Goal: Find specific page/section: Find specific page/section

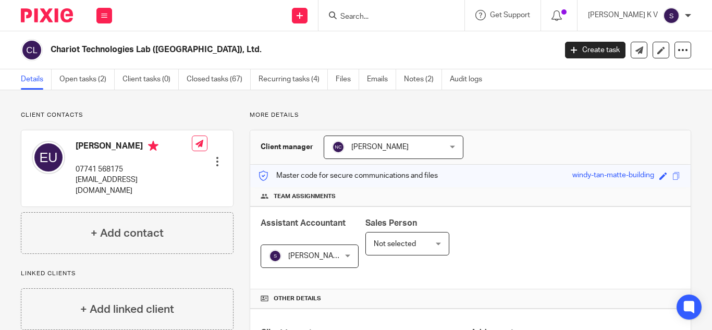
click at [410, 16] on input "Search" at bounding box center [386, 17] width 94 height 9
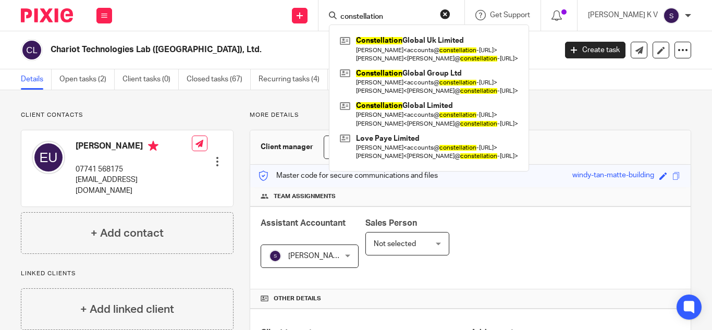
type input "constellation"
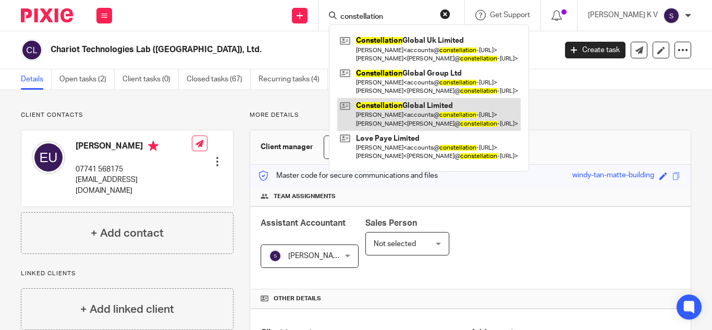
click at [434, 111] on link at bounding box center [428, 114] width 183 height 32
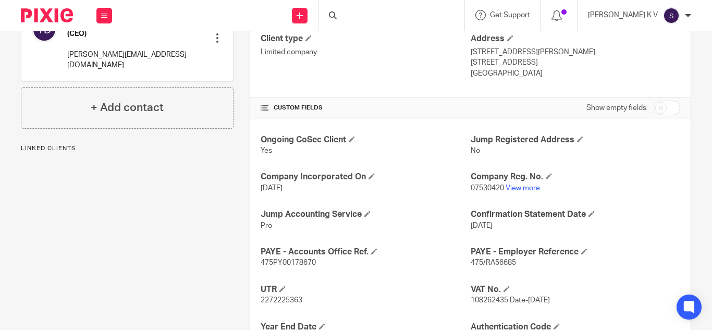
scroll to position [313, 0]
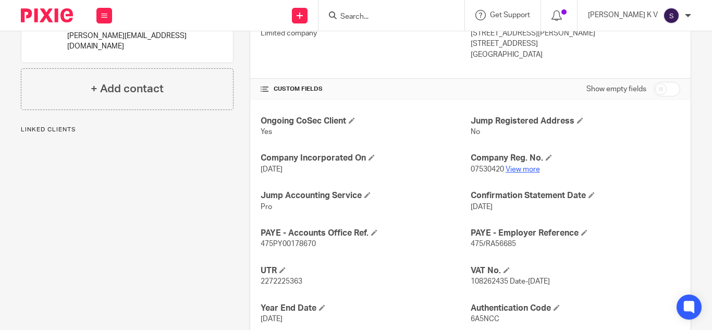
click at [515, 169] on link "View more" at bounding box center [522, 169] width 34 height 7
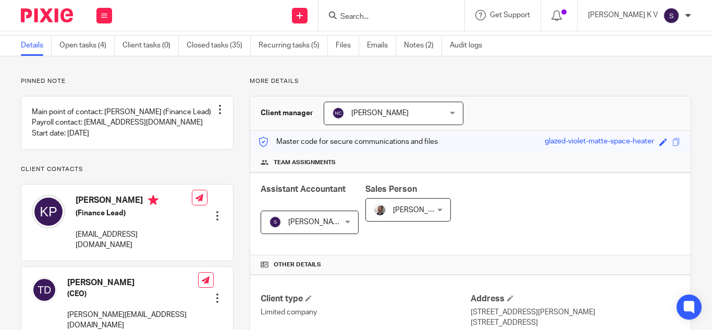
scroll to position [52, 0]
